Goal: Task Accomplishment & Management: Use online tool/utility

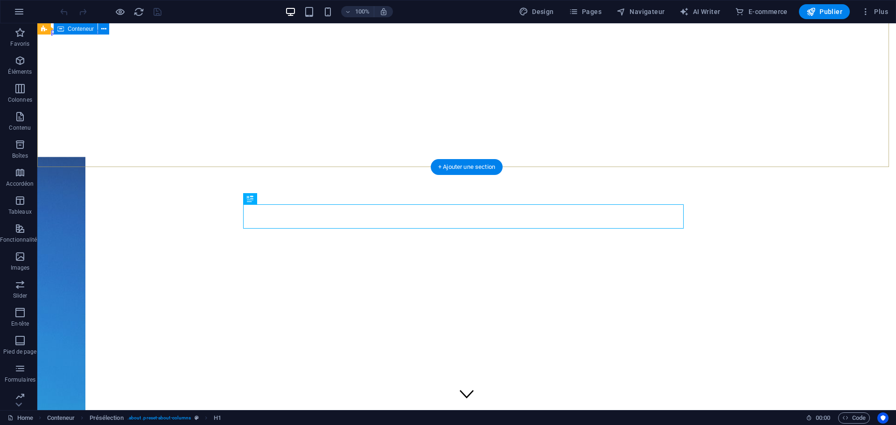
scroll to position [243, 0]
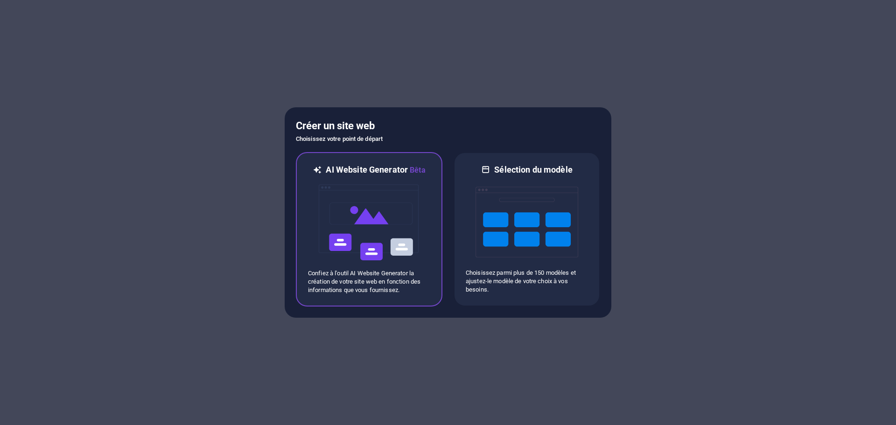
click at [370, 215] on img at bounding box center [369, 222] width 103 height 93
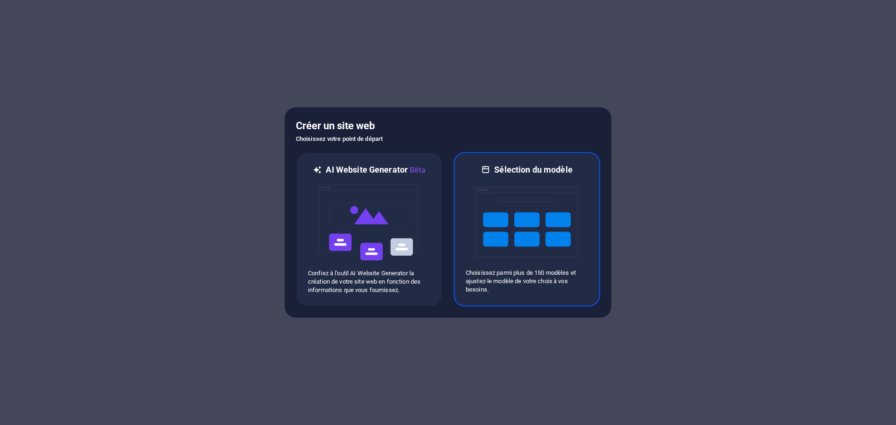
click at [532, 222] on img at bounding box center [527, 222] width 103 height 93
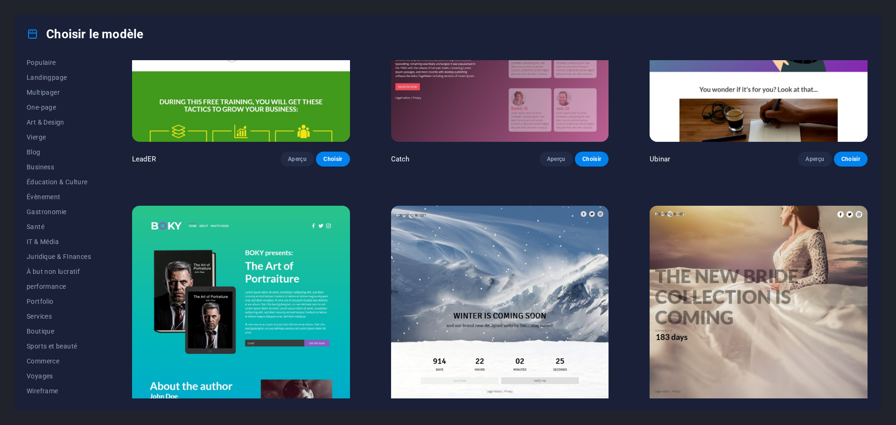
scroll to position [15172, 0]
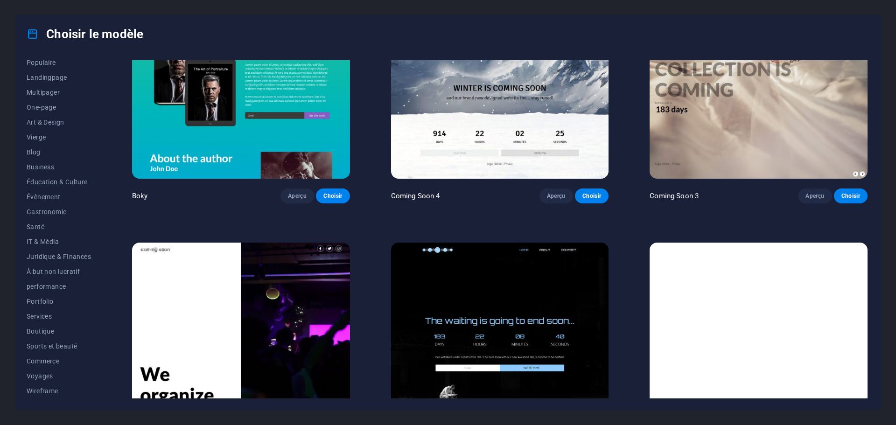
click at [737, 247] on img at bounding box center [759, 343] width 218 height 201
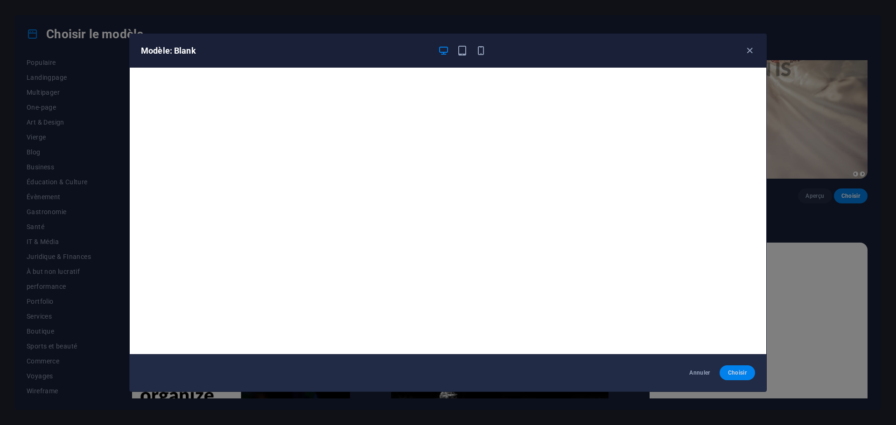
click at [750, 375] on button "Choisir" at bounding box center [737, 373] width 35 height 15
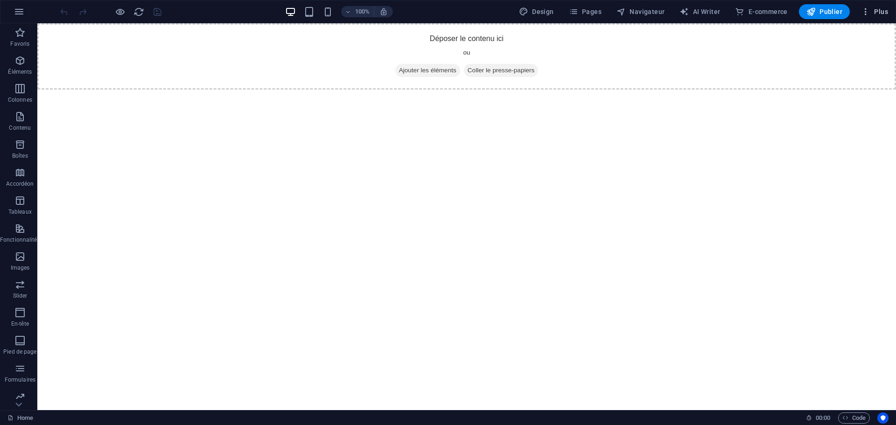
click at [878, 11] on span "Plus" at bounding box center [874, 11] width 27 height 9
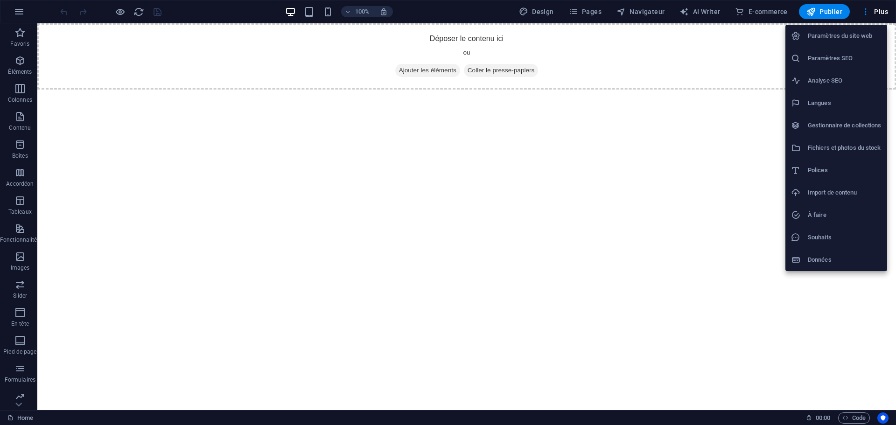
click at [832, 190] on h6 "Import de contenu" at bounding box center [845, 192] width 74 height 11
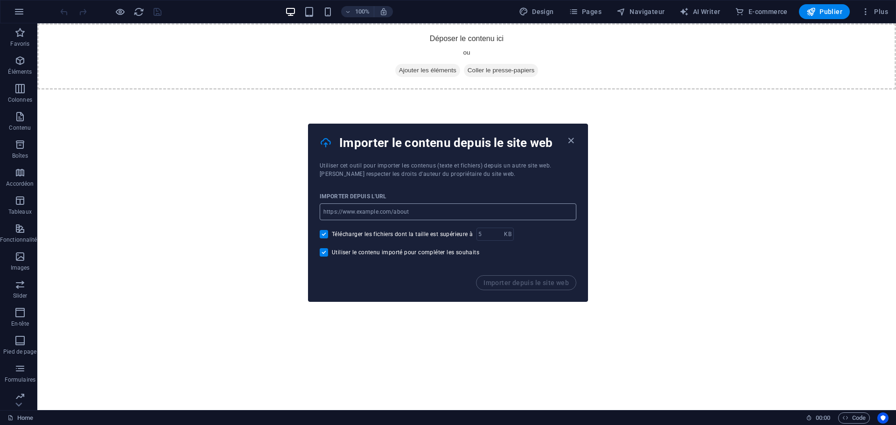
click at [377, 214] on input "url" at bounding box center [448, 212] width 257 height 17
type input "hellendorff.be"
click at [514, 281] on span "Importer depuis le site web" at bounding box center [526, 282] width 85 height 7
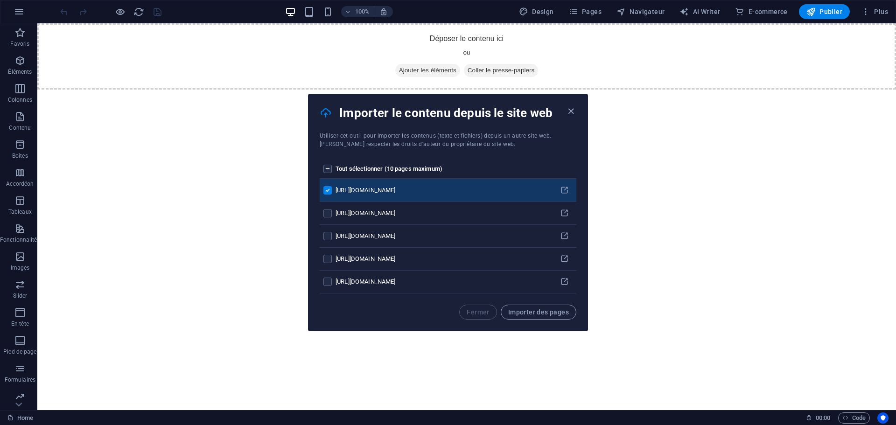
drag, startPoint x: 325, startPoint y: 168, endPoint x: 327, endPoint y: 172, distance: 4.8
click at [325, 169] on label "pages list" at bounding box center [328, 169] width 8 height 8
click at [0, 0] on input "pages list" at bounding box center [0, 0] width 0 height 0
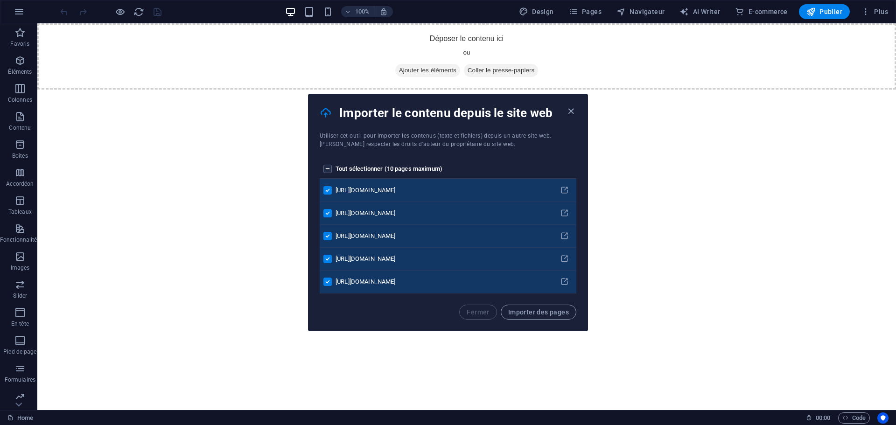
click at [546, 311] on span "Importer des pages" at bounding box center [538, 312] width 61 height 7
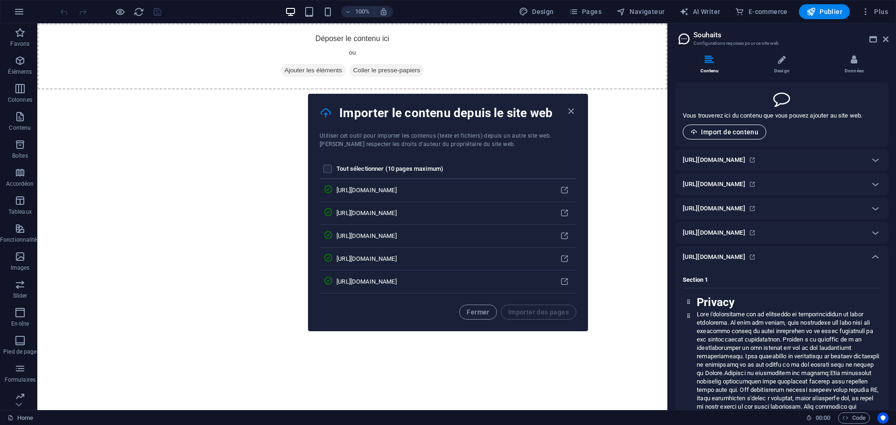
click at [732, 127] on button "Import de contenu" at bounding box center [725, 132] width 84 height 15
click at [574, 113] on icon "button" at bounding box center [571, 111] width 11 height 11
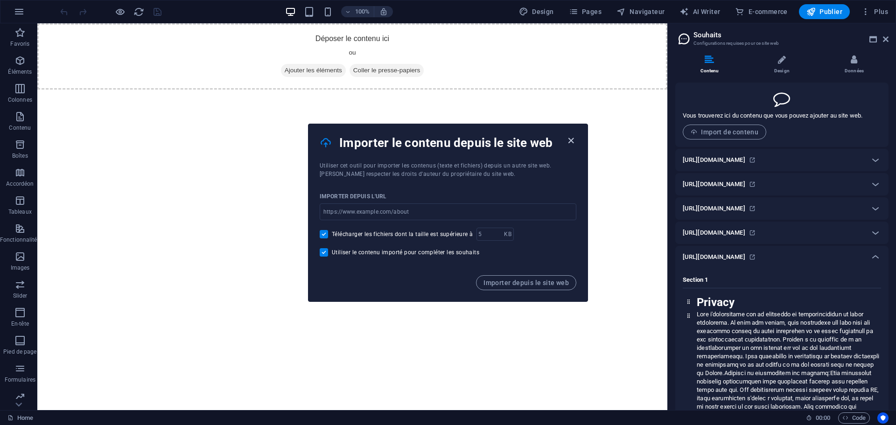
click at [573, 139] on icon "button" at bounding box center [571, 140] width 11 height 11
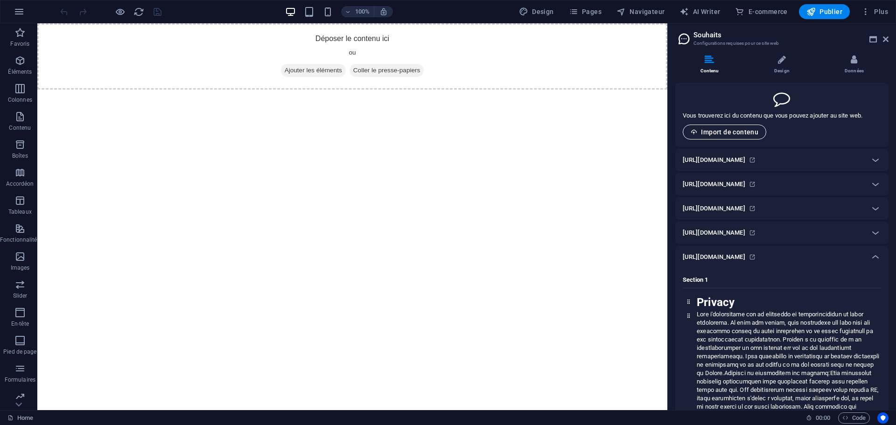
click at [733, 130] on span "Import de contenu" at bounding box center [725, 131] width 68 height 7
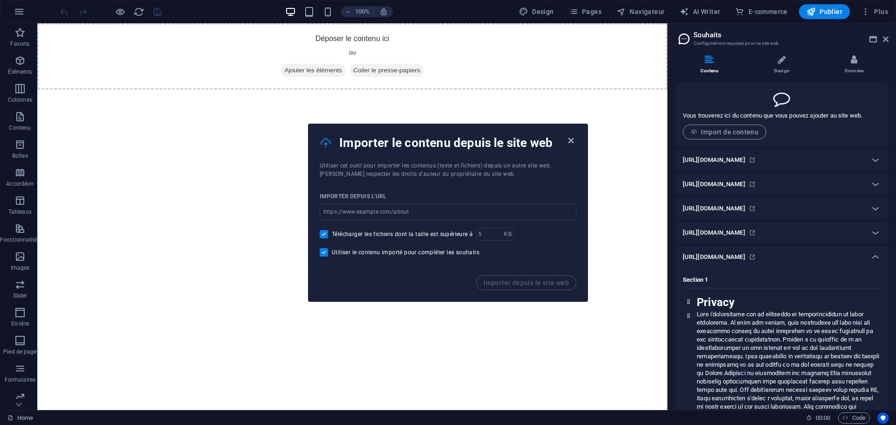
click at [567, 138] on icon "button" at bounding box center [571, 140] width 11 height 11
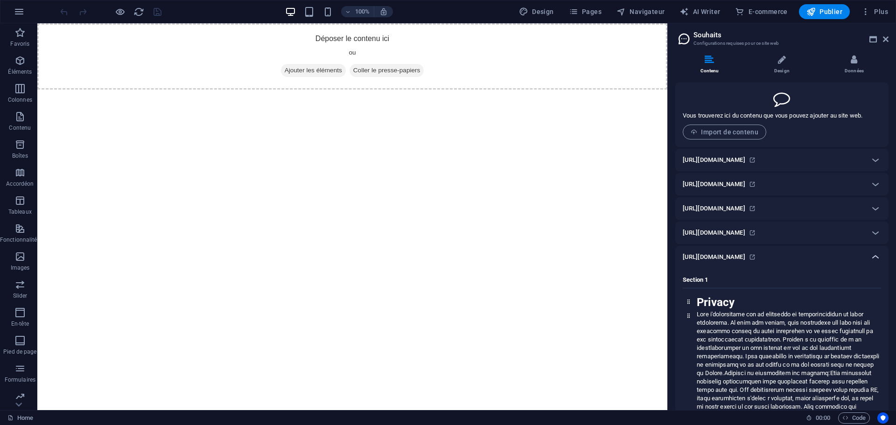
click at [870, 258] on icon at bounding box center [875, 257] width 11 height 11
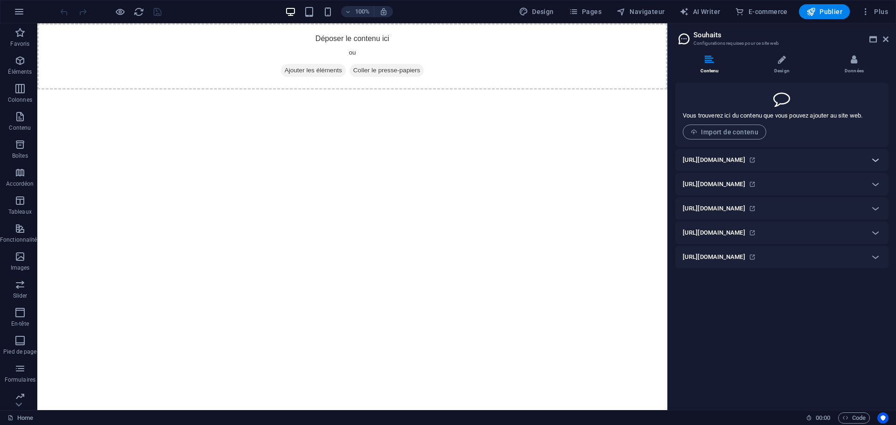
click at [877, 160] on icon at bounding box center [875, 160] width 11 height 11
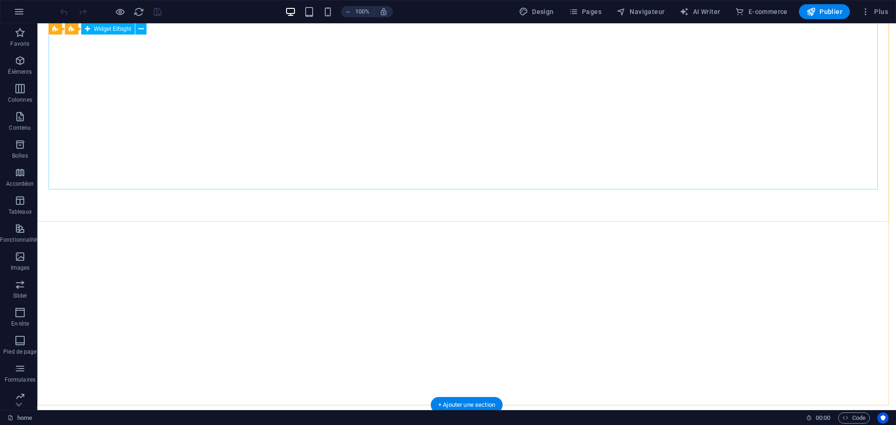
scroll to position [2289, 0]
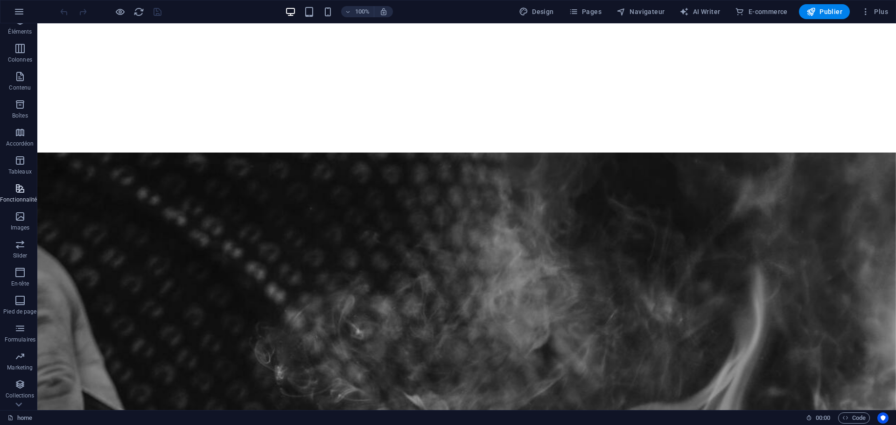
scroll to position [61, 0]
click at [17, 366] on icon "button" at bounding box center [19, 363] width 11 height 11
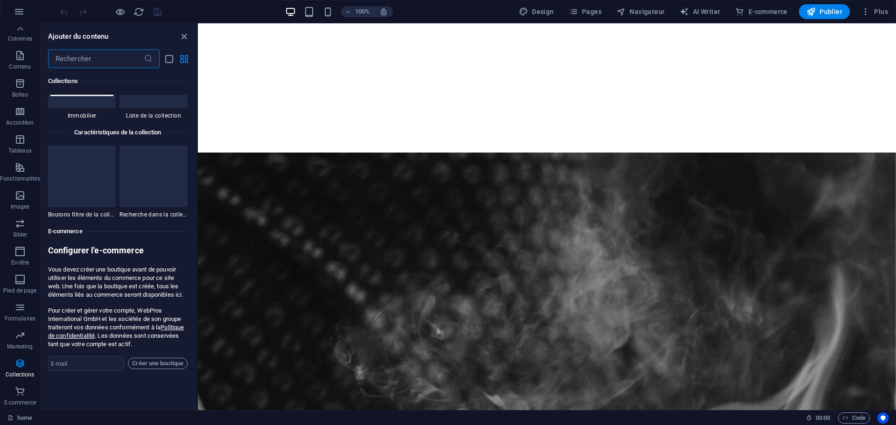
scroll to position [8967, 0]
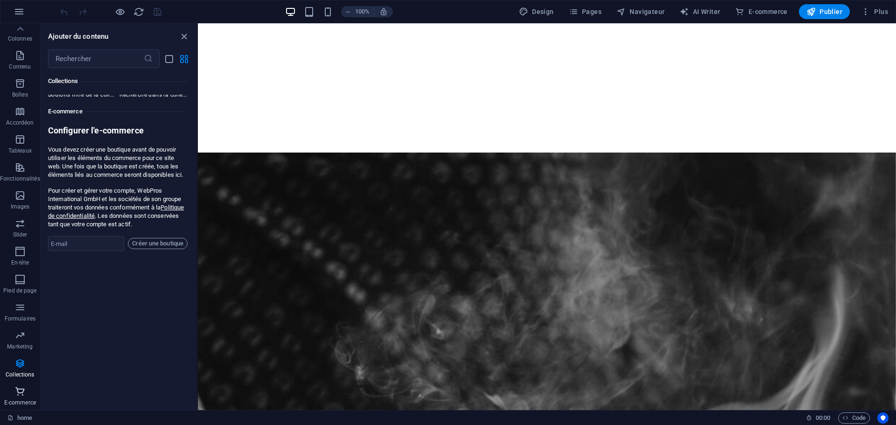
click at [21, 391] on icon "button" at bounding box center [19, 391] width 11 height 11
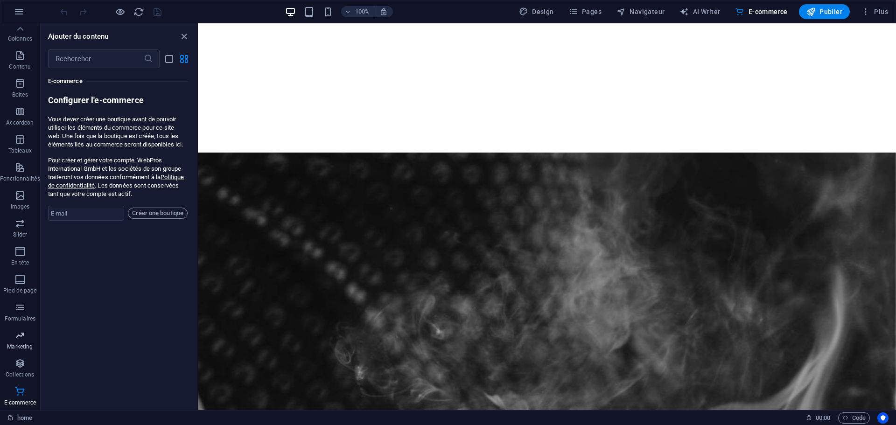
click at [20, 337] on icon "button" at bounding box center [19, 335] width 11 height 11
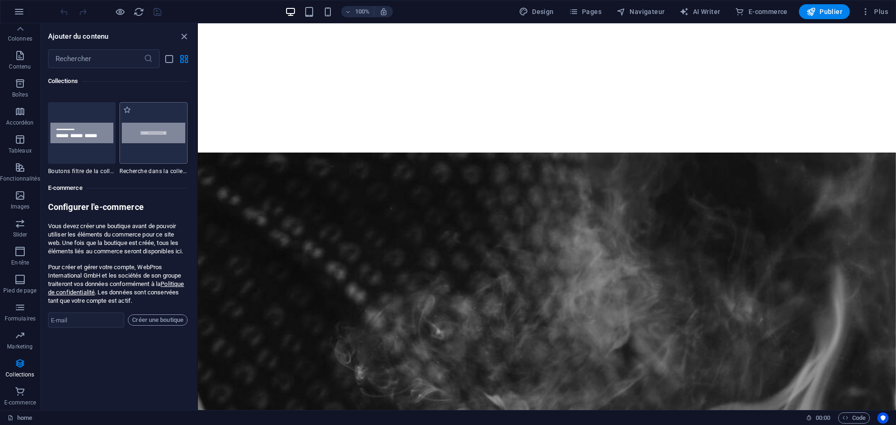
scroll to position [8912, 0]
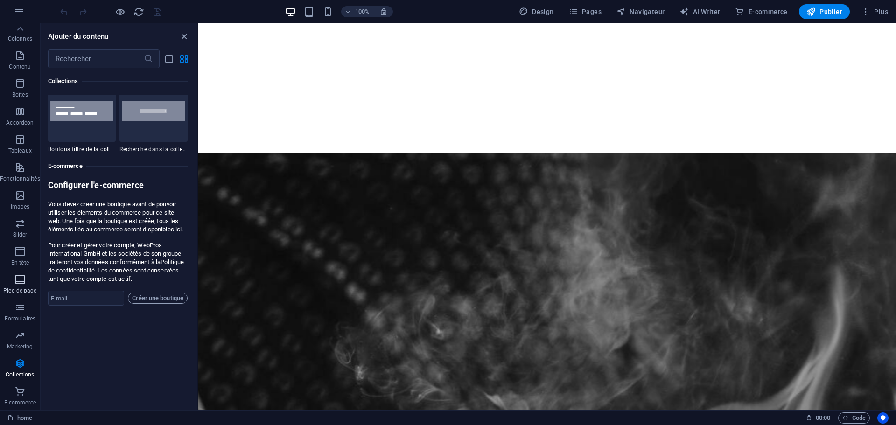
click at [15, 281] on icon "button" at bounding box center [19, 279] width 11 height 11
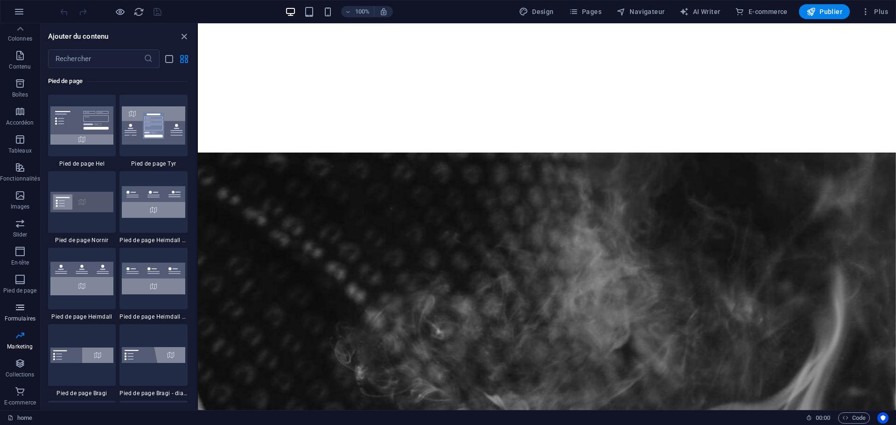
click at [19, 322] on p "Formulaires" at bounding box center [20, 318] width 31 height 7
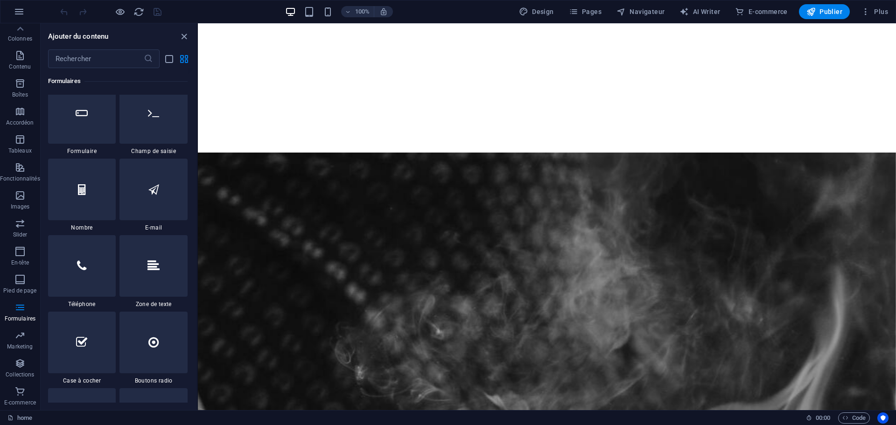
scroll to position [7097, 0]
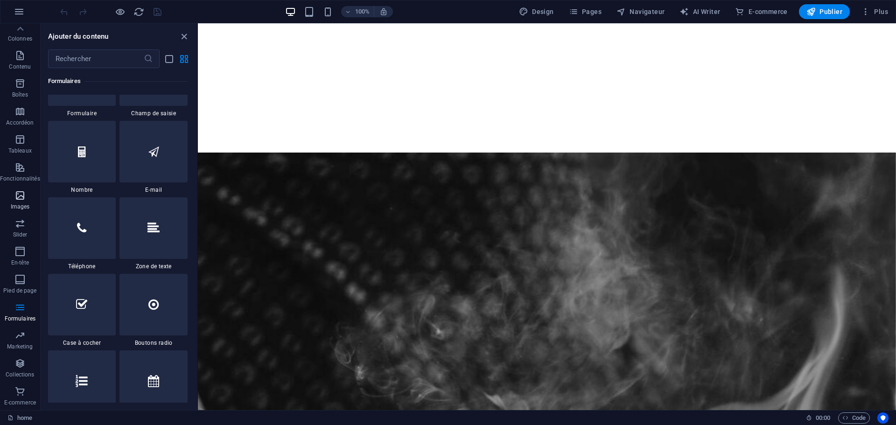
click at [21, 197] on icon "button" at bounding box center [19, 195] width 11 height 11
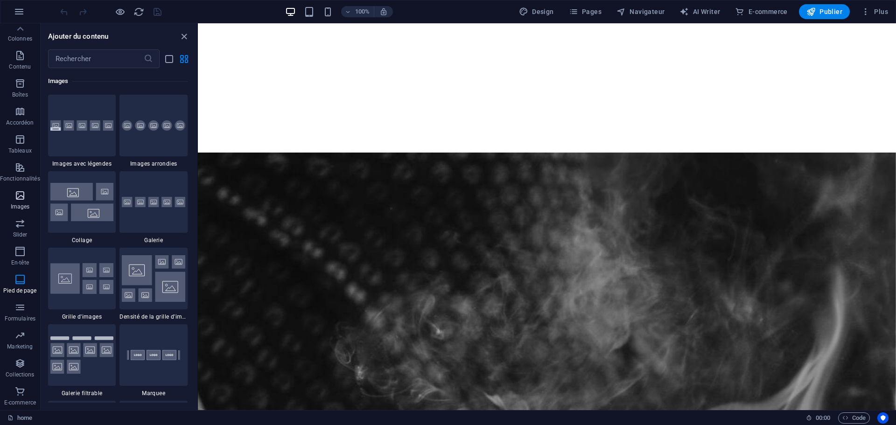
scroll to position [4734, 0]
click at [14, 148] on p "Tableaux" at bounding box center [19, 150] width 23 height 7
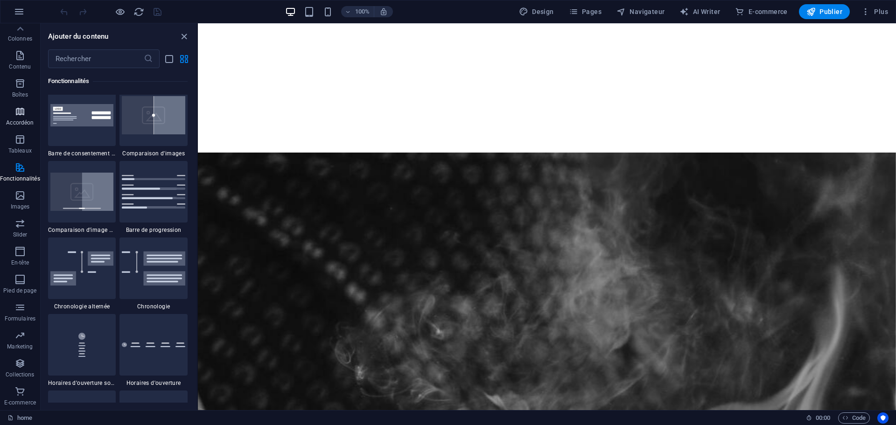
click at [18, 111] on icon "button" at bounding box center [19, 111] width 11 height 11
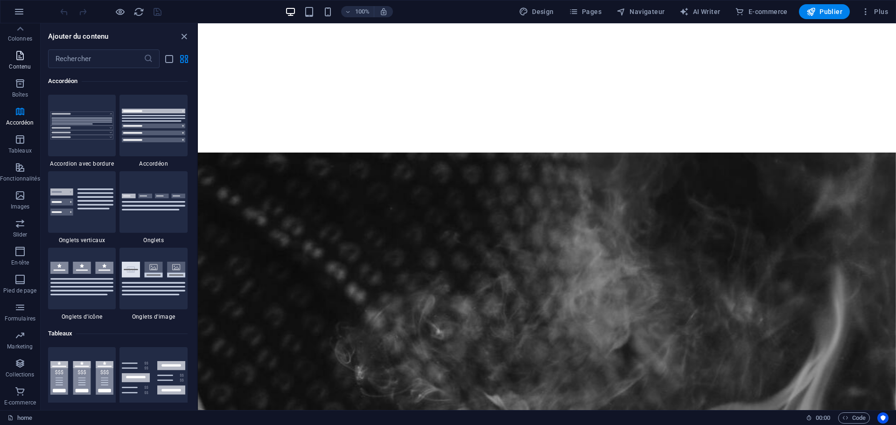
click at [21, 54] on icon "button" at bounding box center [19, 55] width 11 height 11
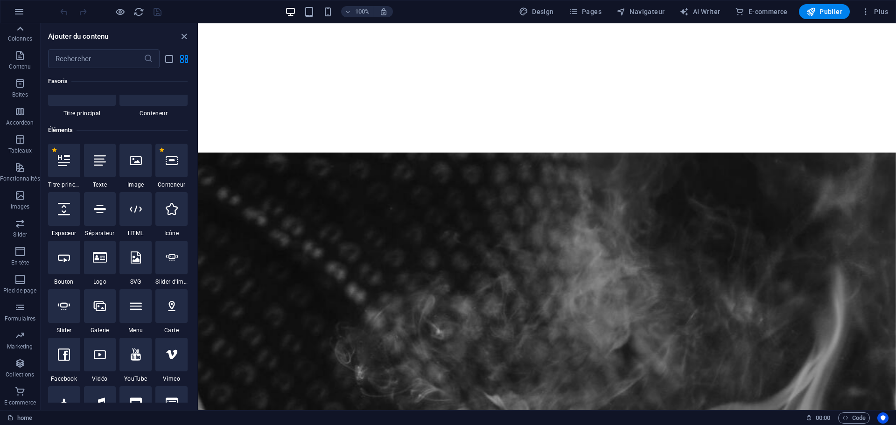
scroll to position [46, 0]
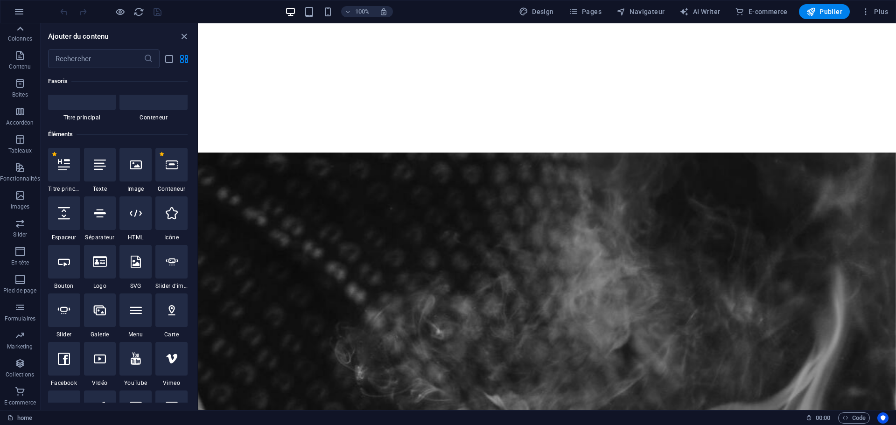
click at [18, 31] on icon at bounding box center [20, 28] width 13 height 13
click at [20, 40] on p "Favoris" at bounding box center [19, 43] width 19 height 7
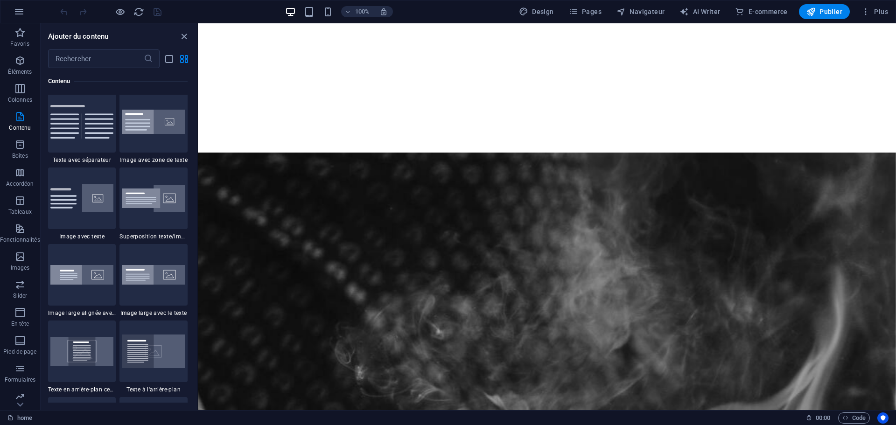
scroll to position [1727, 0]
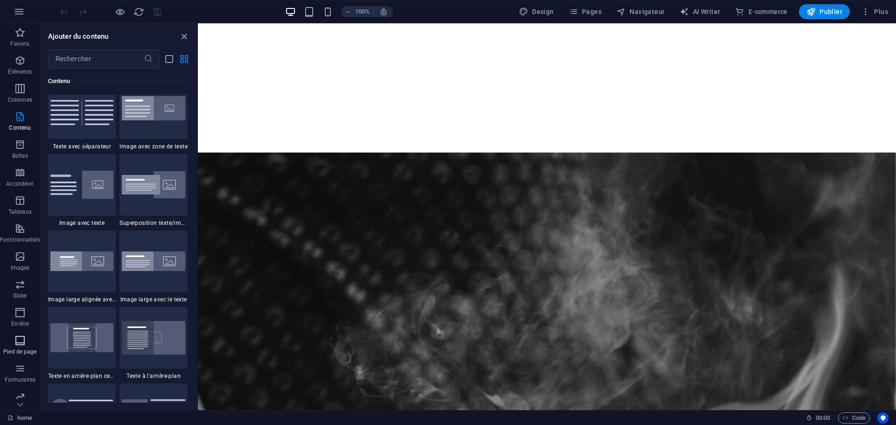
click at [18, 337] on icon "button" at bounding box center [19, 340] width 11 height 11
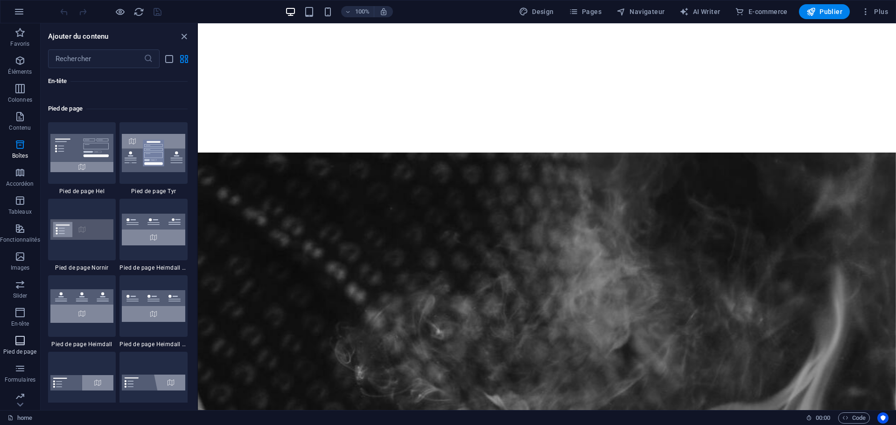
scroll to position [6181, 0]
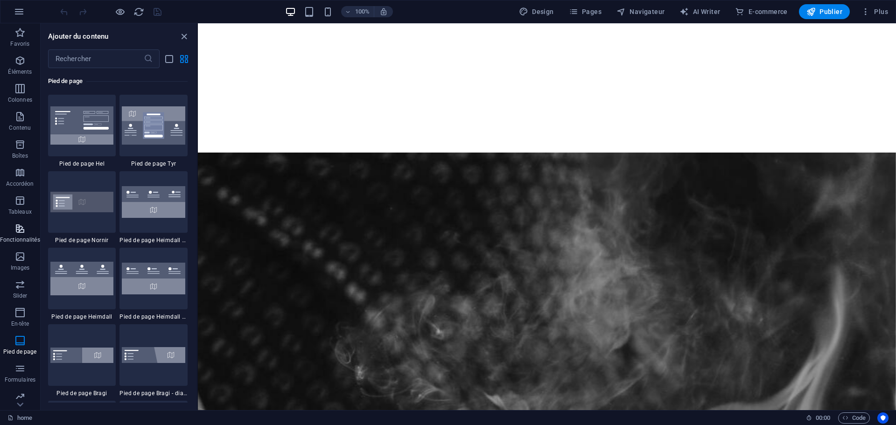
click at [21, 224] on icon "button" at bounding box center [19, 228] width 11 height 11
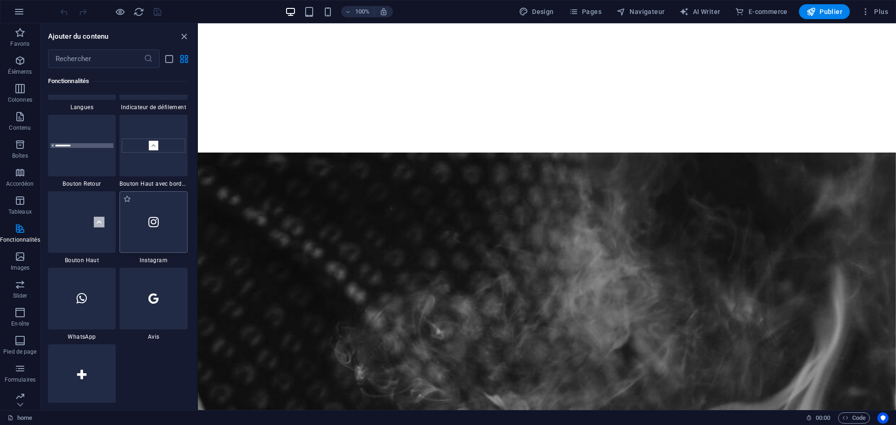
scroll to position [4386, 0]
click at [154, 226] on icon at bounding box center [153, 221] width 10 height 12
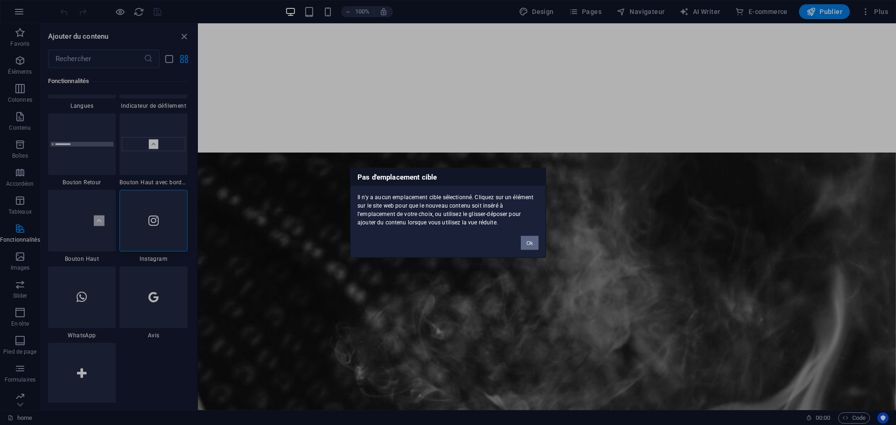
drag, startPoint x: 526, startPoint y: 241, endPoint x: 330, endPoint y: 219, distance: 197.3
click at [526, 241] on button "Ok" at bounding box center [530, 243] width 18 height 14
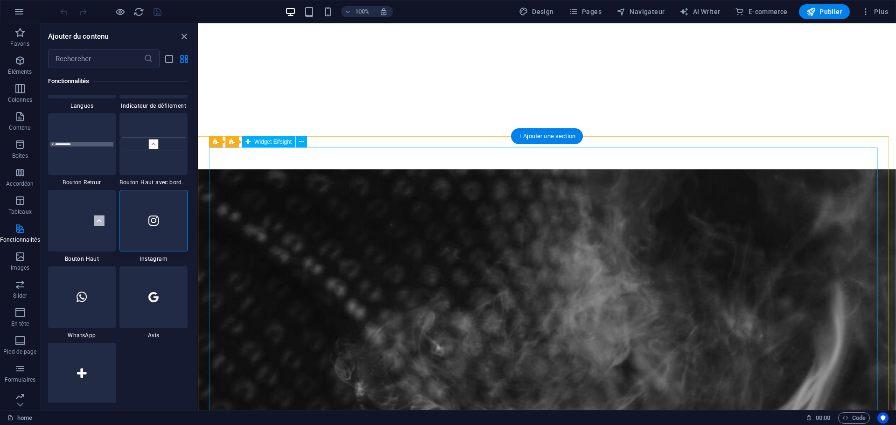
scroll to position [2195, 0]
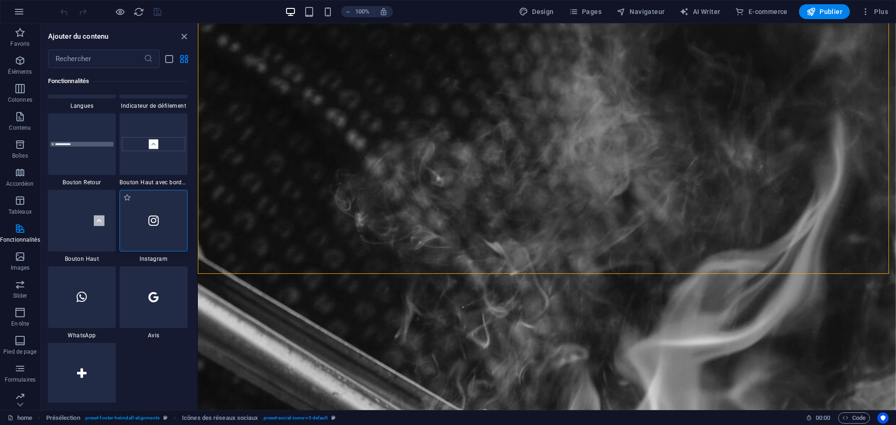
click at [136, 211] on div at bounding box center [154, 221] width 68 height 62
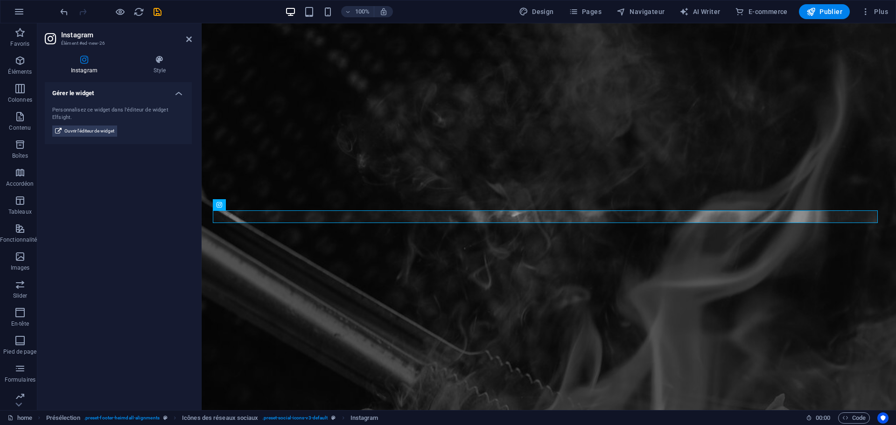
scroll to position [1946, 0]
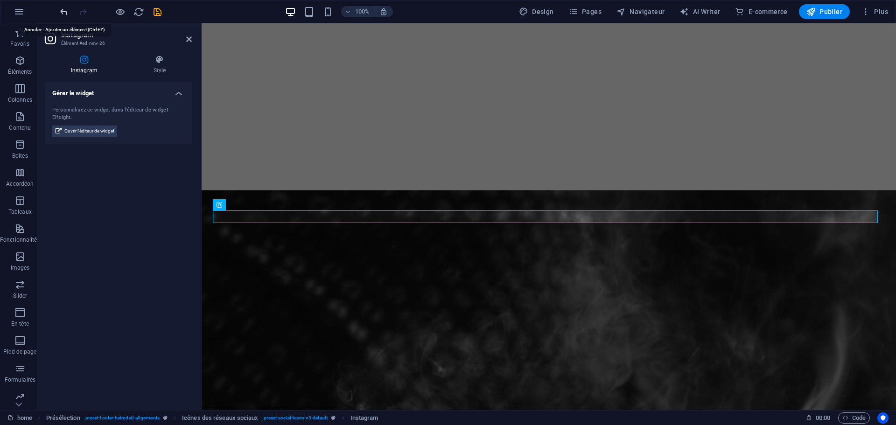
click at [62, 9] on icon "undo" at bounding box center [64, 12] width 11 height 11
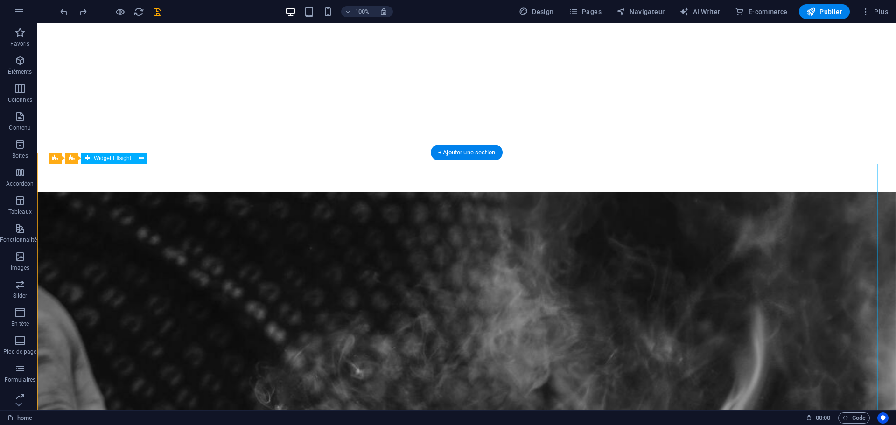
scroll to position [2289, 0]
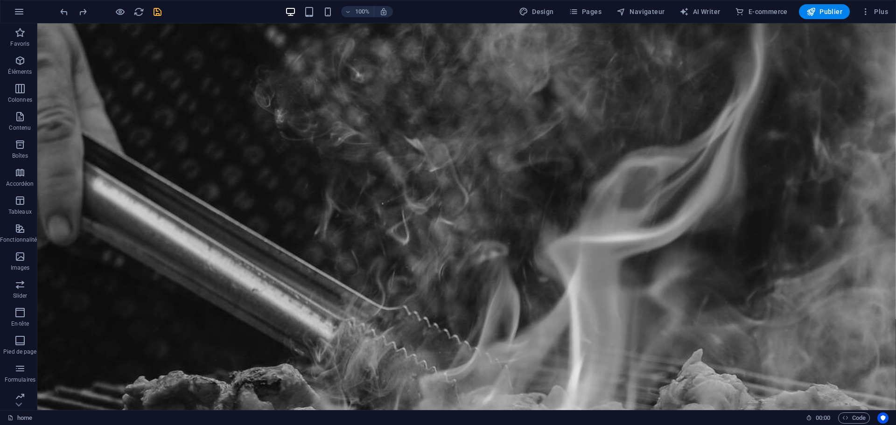
click at [157, 15] on icon "save" at bounding box center [157, 12] width 11 height 11
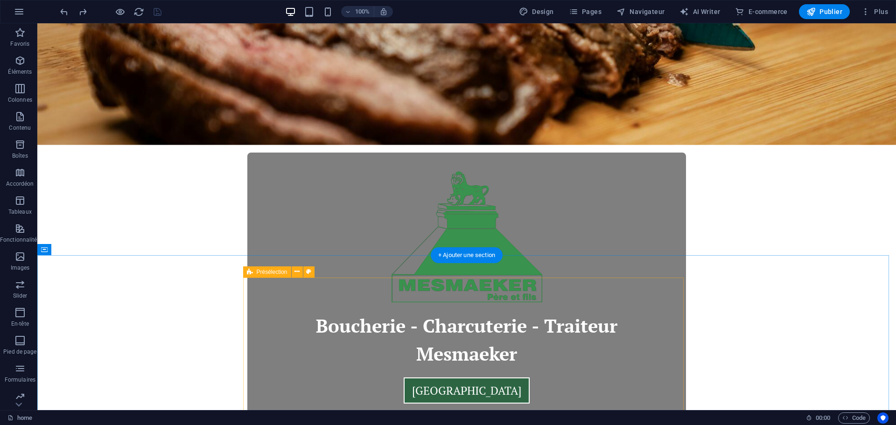
scroll to position [0, 0]
